Goal: Register for event/course

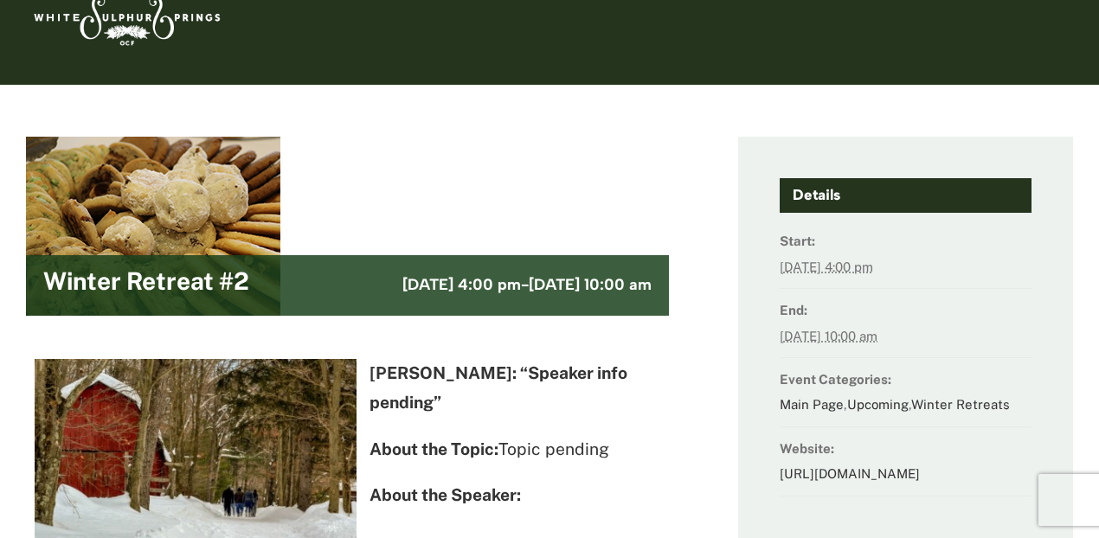
scroll to position [14, 0]
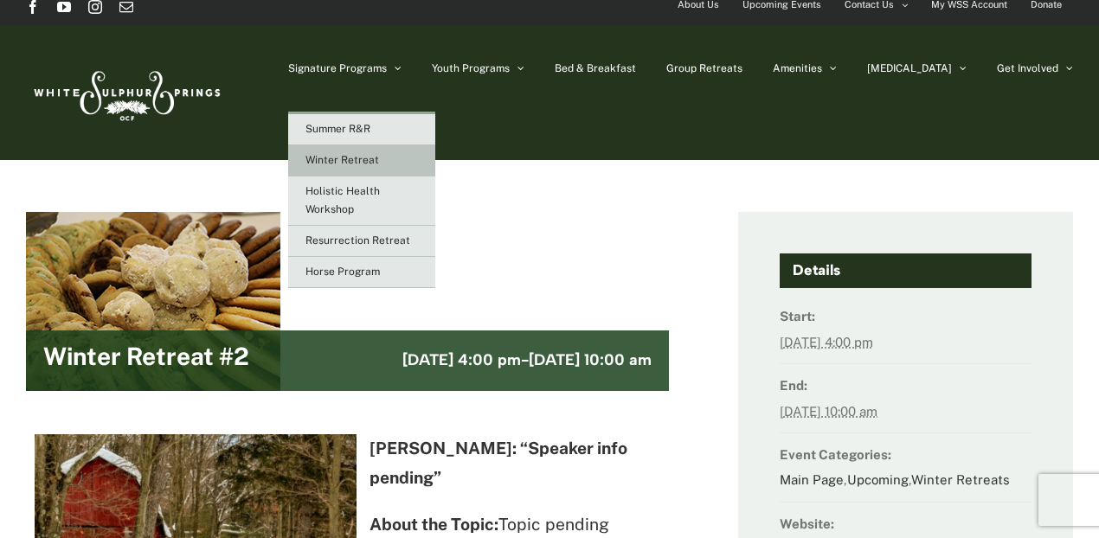
click at [379, 159] on span "Winter Retreat" at bounding box center [342, 160] width 74 height 12
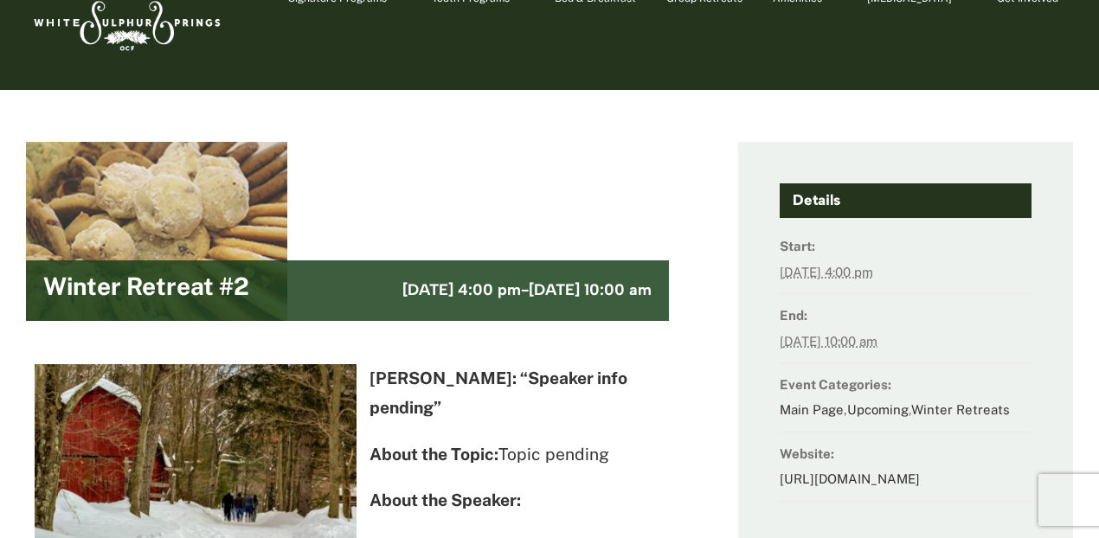
scroll to position [0, 0]
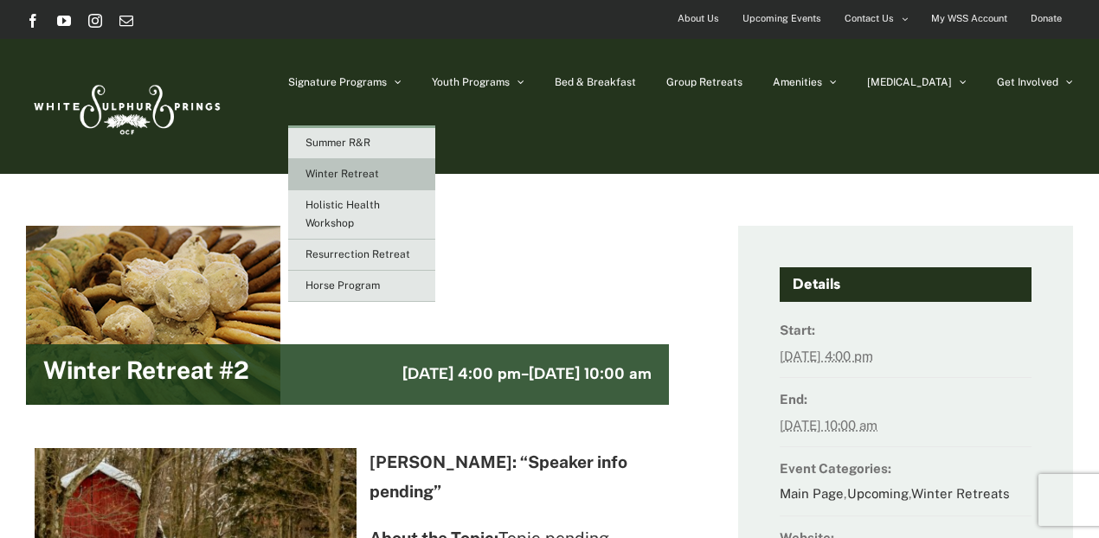
click at [420, 180] on link "Winter Retreat" at bounding box center [361, 174] width 147 height 31
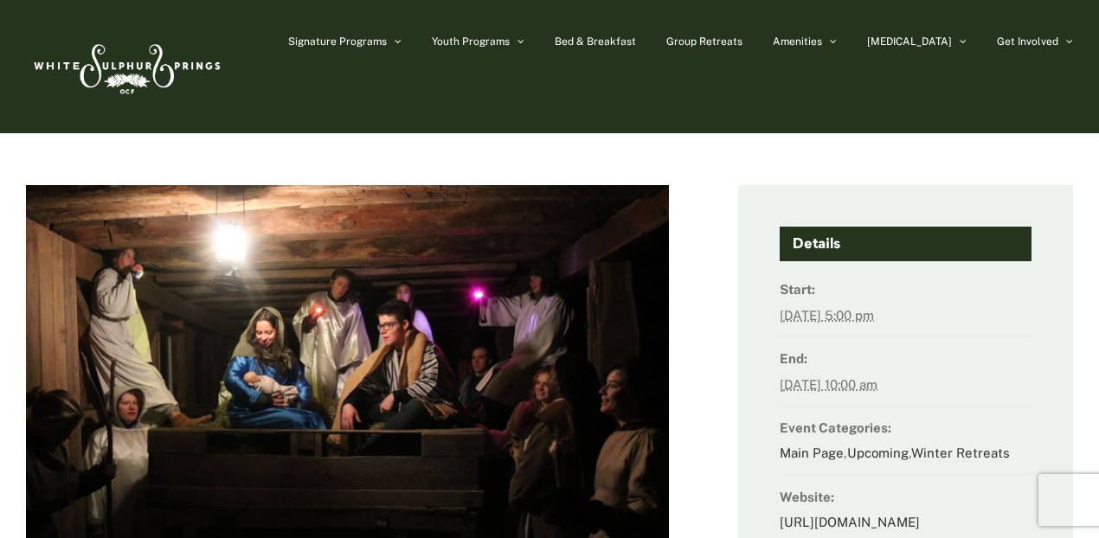
scroll to position [26, 0]
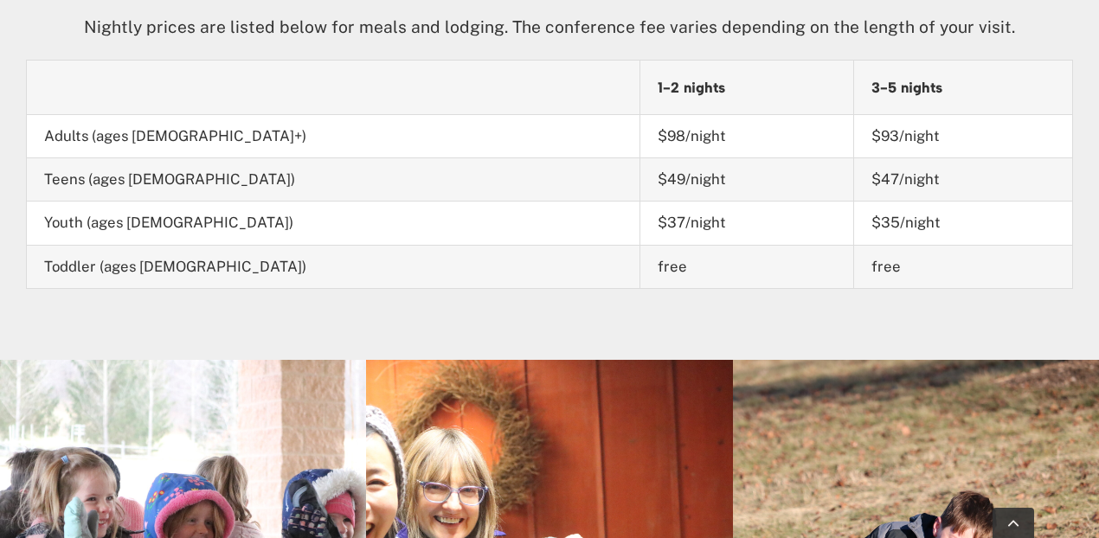
scroll to position [1763, 0]
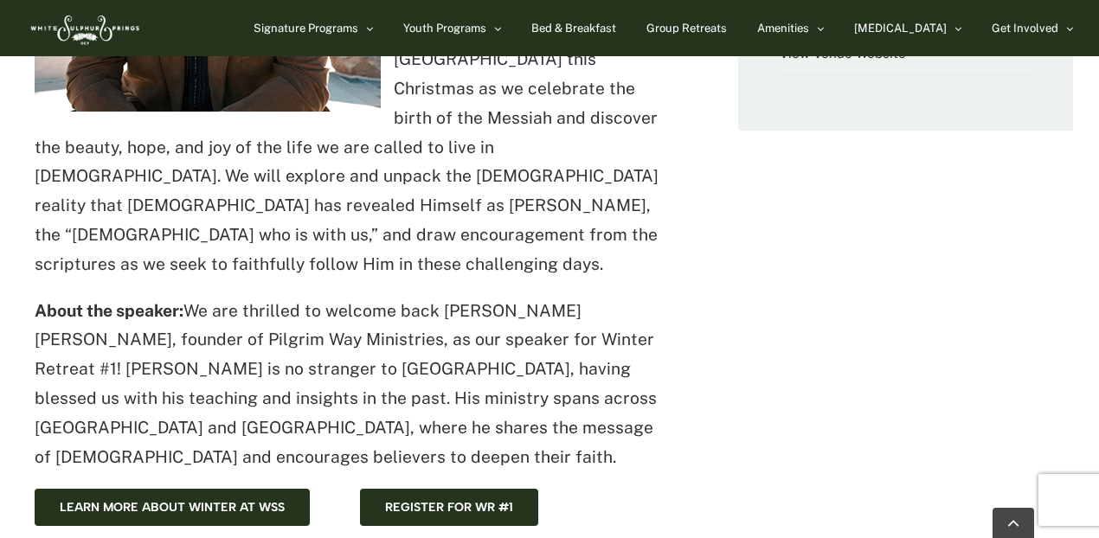
scroll to position [919, 0]
